Goal: Task Accomplishment & Management: Complete application form

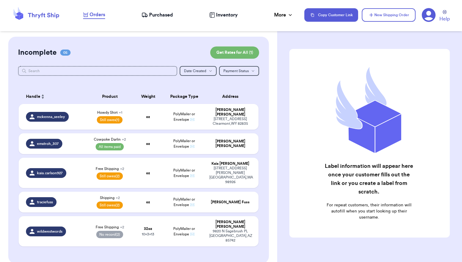
click at [387, 14] on button "New Shipping Order" at bounding box center [389, 14] width 54 height 13
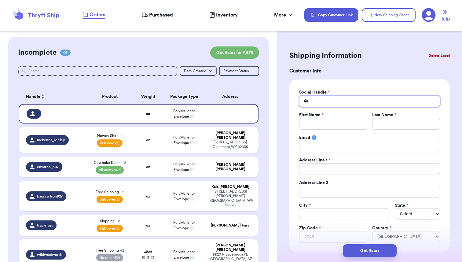
click at [329, 101] on input "Total Amount Paid" at bounding box center [369, 101] width 141 height 12
type input "l"
type input "l_"
type input "l_b"
type input "l_b_"
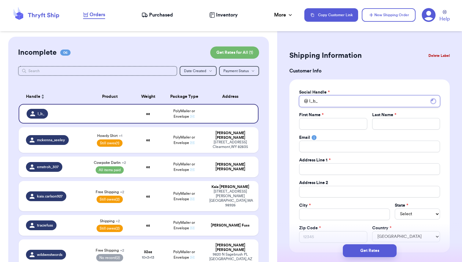
type input "l_b_a"
type input "l_b_a_"
type input "l_b_a_n"
type input "l_b_a_n_"
type input "l_b_a_n_k"
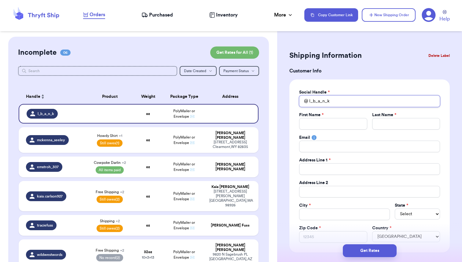
type input "l_b_a_n_k_"
type input "l_b_a_n_k_s"
click at [334, 124] on input "Total Amount Paid" at bounding box center [333, 124] width 68 height 12
type input "L"
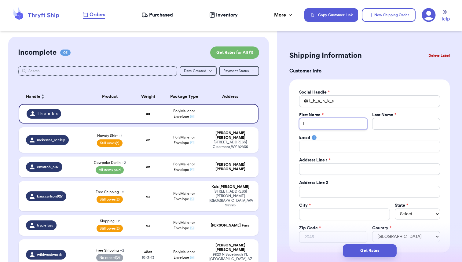
type input "Li"
type input "Lis"
type input "[PERSON_NAME]"
type input "B"
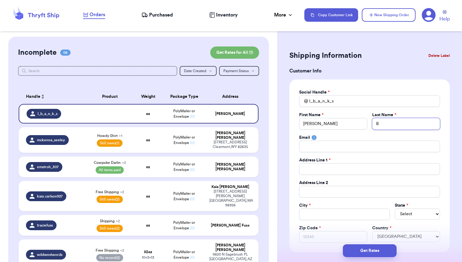
type input "Ba"
type input "Ban"
type input "Bank"
type input "Banks"
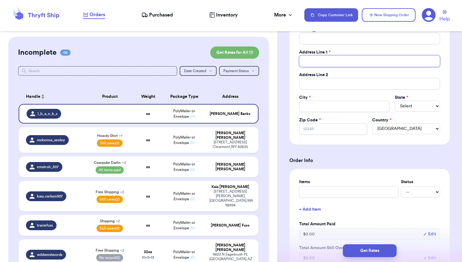
scroll to position [118, 0]
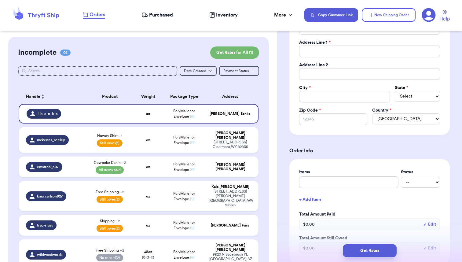
click at [384, 144] on form "Shipping Information Delete Label Customer Info Social Handle * @ l_b_a_n_k_s F…" at bounding box center [369, 213] width 160 height 564
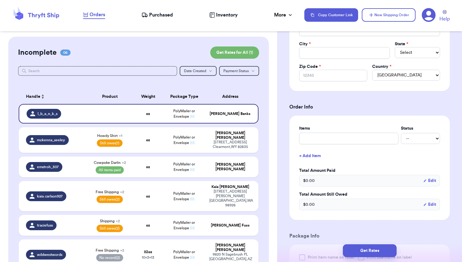
scroll to position [201, 0]
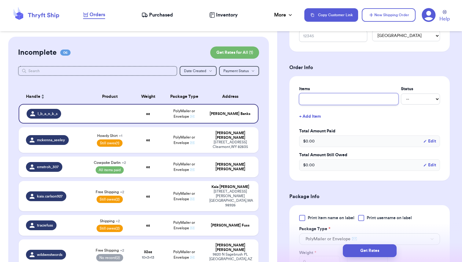
click at [314, 101] on input "text" at bounding box center [348, 99] width 99 height 12
type input "D"
type input "De"
type input "Del"
type input "Delu"
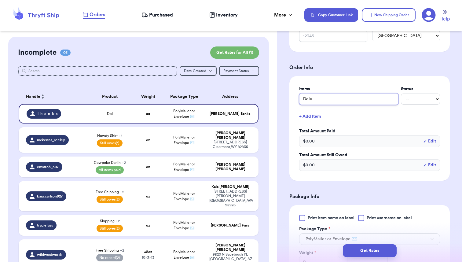
type input "Delux"
type input "Deluxe"
type input "Deluxe B"
type input "Deluxe Bu"
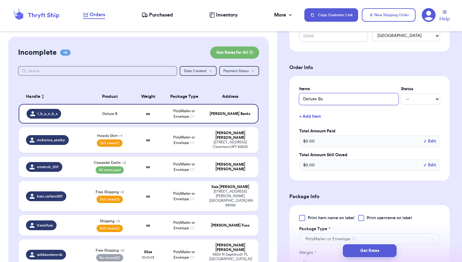
type input "Deluxe Bun"
type input "Deluxe Bund"
type input "Deluxe Bundl"
type input "Deluxe Bundle"
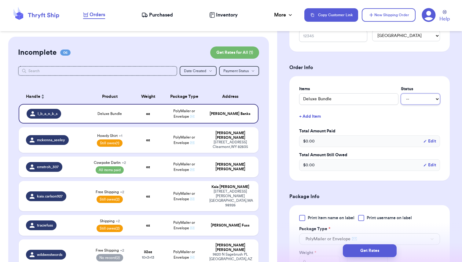
click at [411, 99] on select "-- Paid Owes" at bounding box center [420, 98] width 39 height 11
select select "unpaid"
click at [401, 94] on select "-- Paid Owes" at bounding box center [420, 98] width 39 height 11
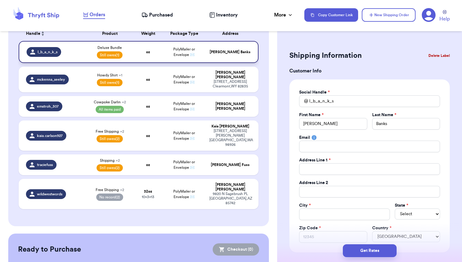
scroll to position [64, 0]
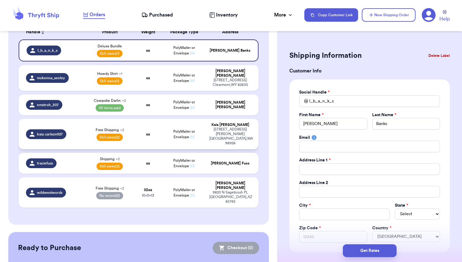
click at [134, 119] on td "oz" at bounding box center [148, 134] width 29 height 30
type input "Free Shipping"
select select "unknown"
select select "unpaid"
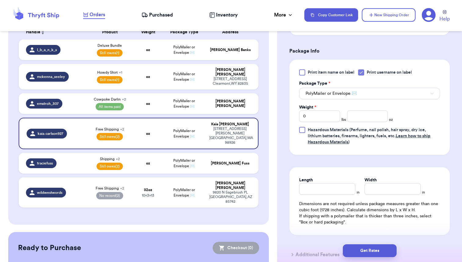
scroll to position [287, 0]
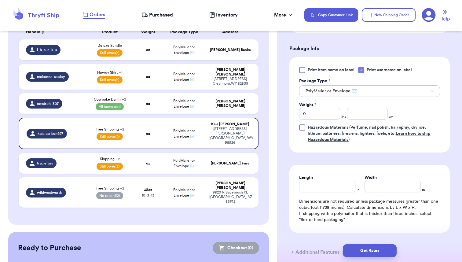
click at [358, 89] on button "PolyMailer or Envelope ✉️" at bounding box center [369, 91] width 141 height 12
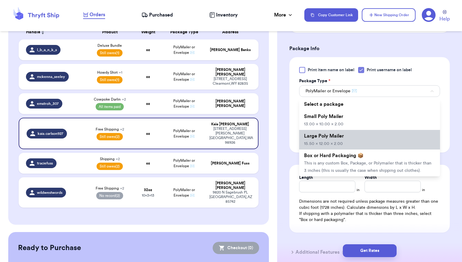
click at [326, 139] on li "Large Poly Mailer 15.50 x 12.00 x 2.00" at bounding box center [369, 140] width 141 height 20
type input "15.5"
type input "12"
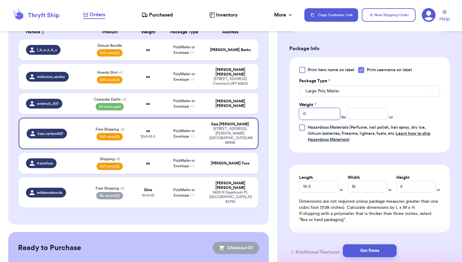
drag, startPoint x: 308, startPoint y: 114, endPoint x: 299, endPoint y: 114, distance: 9.5
click at [299, 114] on input "0" at bounding box center [319, 114] width 41 height 12
drag, startPoint x: 307, startPoint y: 112, endPoint x: 288, endPoint y: 112, distance: 19.2
click at [288, 112] on div "Shipping Information Delete Label Customer Info Instagram Handle: kaia.carlson9…" at bounding box center [369, 28] width 185 height 558
type input "1"
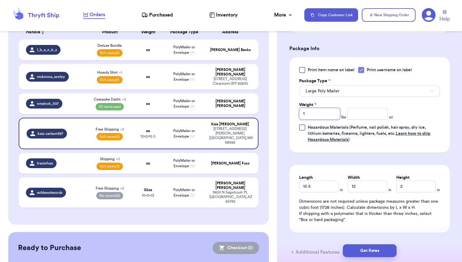
type input "1"
click at [356, 117] on input "number" at bounding box center [367, 114] width 41 height 12
type input "8"
click at [403, 153] on form "Shipping Information Delete Label Customer Info Instagram Handle: kaia.carlson9…" at bounding box center [369, 13] width 160 height 503
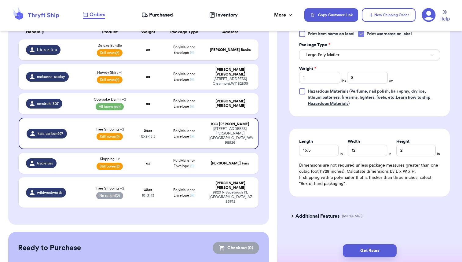
scroll to position [333, 0]
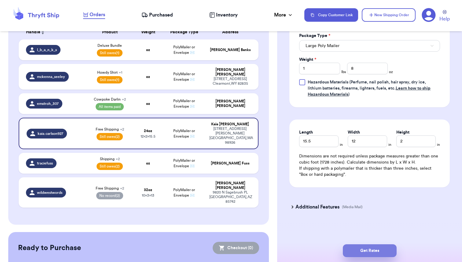
click at [366, 252] on button "Get Rates" at bounding box center [370, 250] width 54 height 13
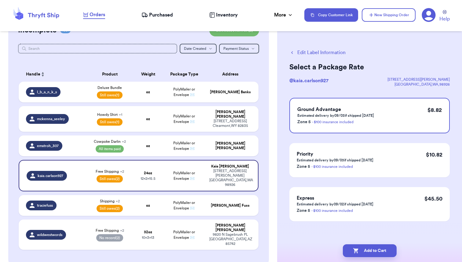
scroll to position [26, 0]
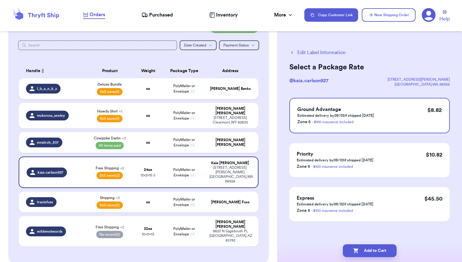
click at [262, 112] on div "Incomplete 06 Get Rates for All ( 2 ) Get Rates for All ( 2 ) Date Created Date…" at bounding box center [138, 137] width 260 height 252
